Goal: Task Accomplishment & Management: Manage account settings

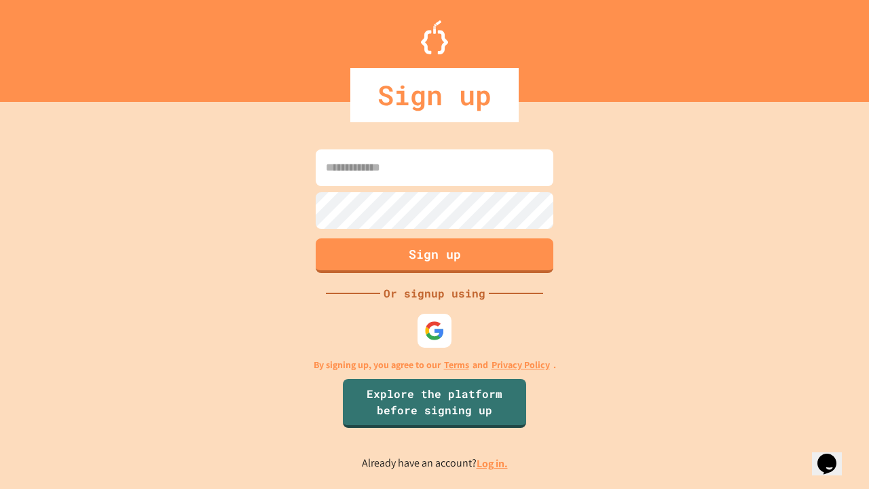
click at [493, 463] on link "Log in." at bounding box center [492, 463] width 31 height 14
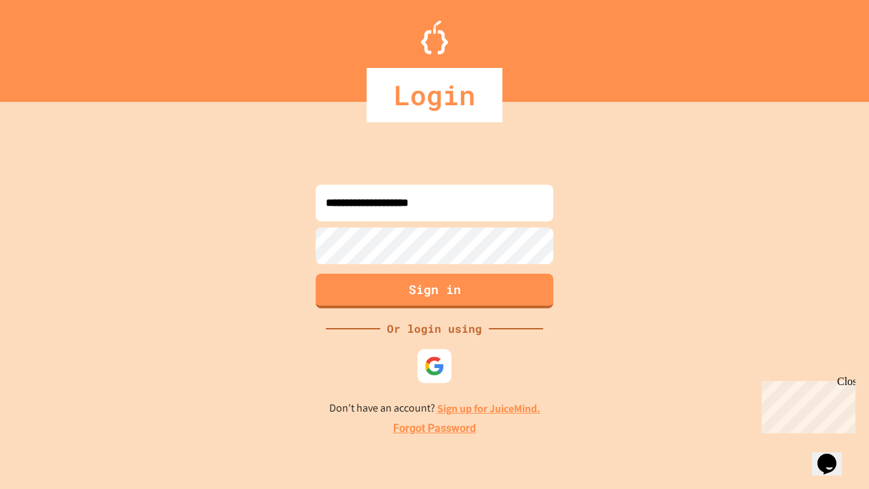
type input "**********"
